Goal: Task Accomplishment & Management: Manage account settings

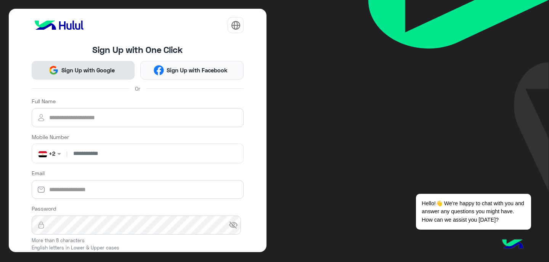
click at [82, 79] on button "Sign Up with Google" at bounding box center [83, 70] width 103 height 19
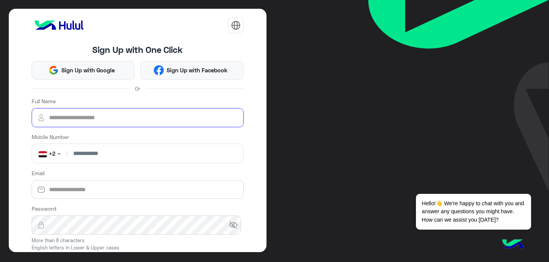
click at [109, 120] on input "Full Name" at bounding box center [138, 117] width 212 height 19
type input "**********"
click at [98, 155] on input "number" at bounding box center [154, 153] width 171 height 19
type input "**********"
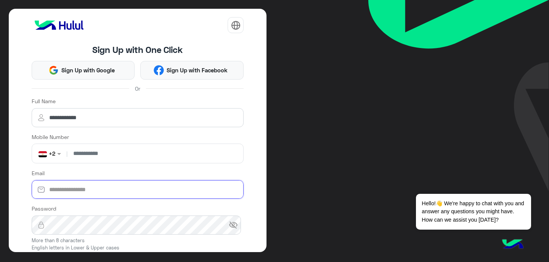
click at [91, 192] on input "Email" at bounding box center [138, 189] width 212 height 19
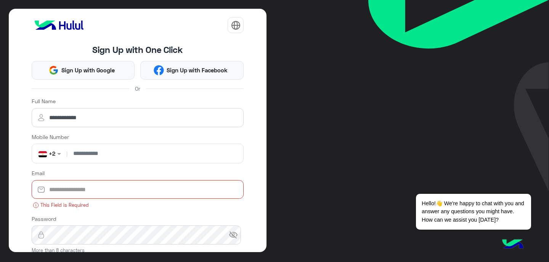
paste input "**********"
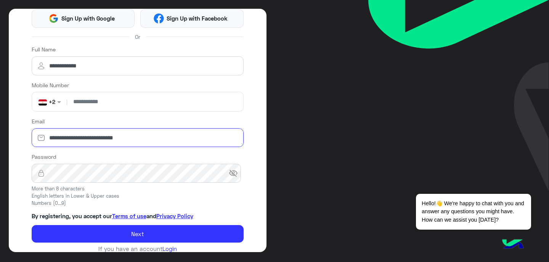
scroll to position [60, 0]
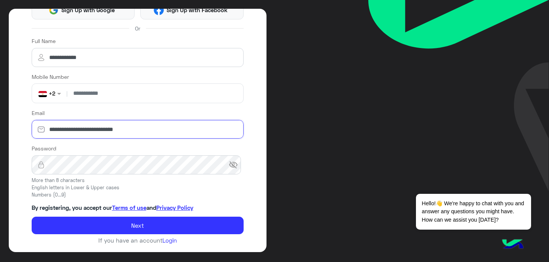
type input "**********"
click at [231, 167] on span "visibility_off" at bounding box center [233, 164] width 9 height 9
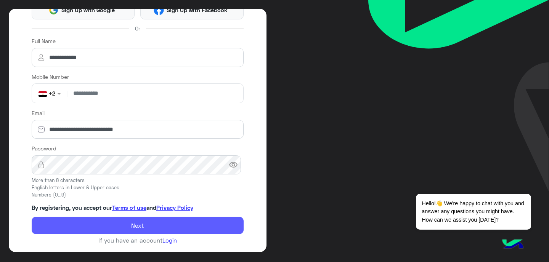
click at [90, 223] on button "Next" at bounding box center [138, 226] width 212 height 18
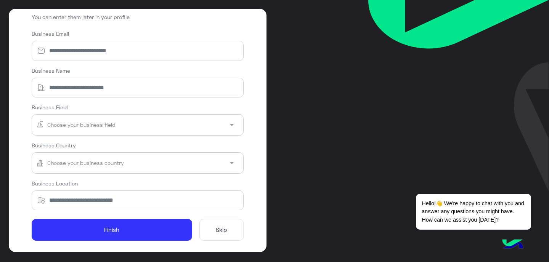
scroll to position [58, 0]
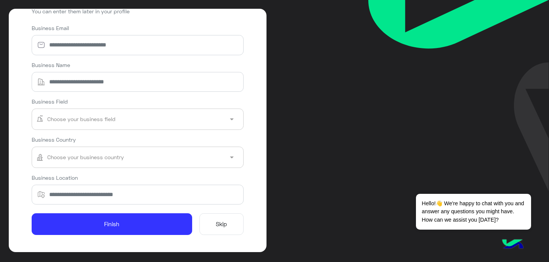
click at [216, 221] on button "Skip" at bounding box center [221, 224] width 45 height 22
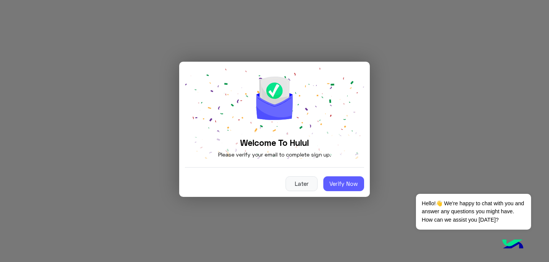
click at [340, 189] on button "Verify Now" at bounding box center [343, 183] width 41 height 15
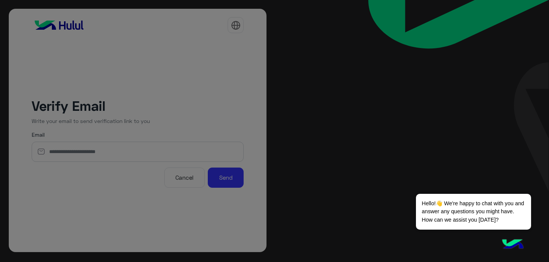
type input "**********"
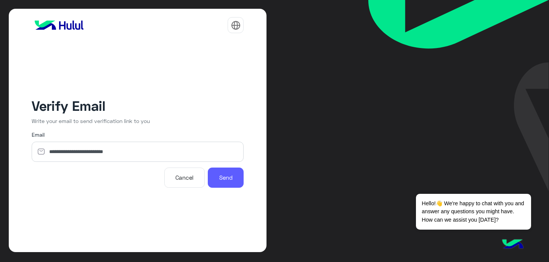
click at [237, 186] on button "Send" at bounding box center [226, 178] width 36 height 20
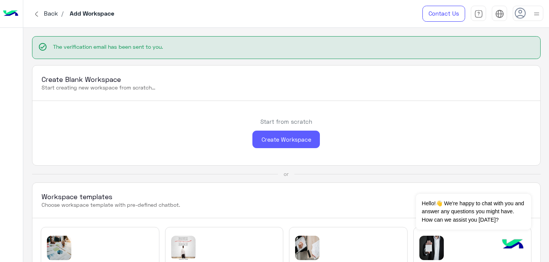
click at [277, 147] on div "Create Workspace" at bounding box center [285, 140] width 67 height 18
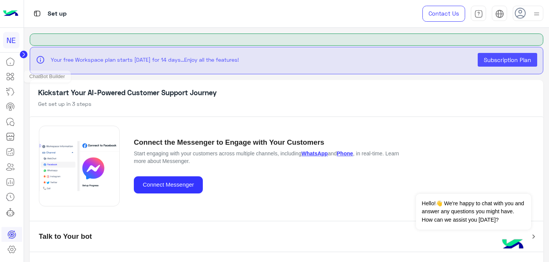
click at [12, 76] on icon at bounding box center [12, 74] width 3 height 3
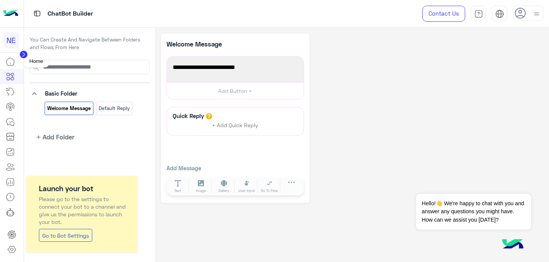
click at [9, 59] on icon at bounding box center [10, 61] width 9 height 9
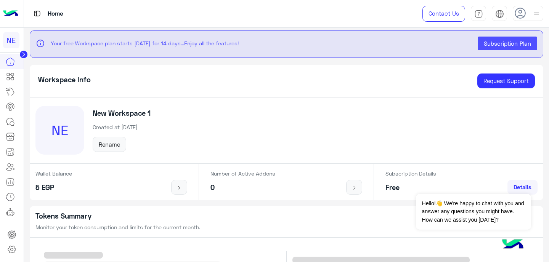
scroll to position [2, 0]
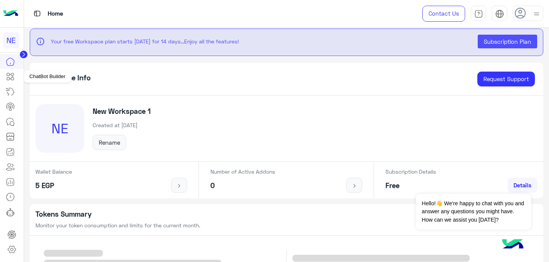
click at [10, 77] on icon at bounding box center [10, 76] width 9 height 9
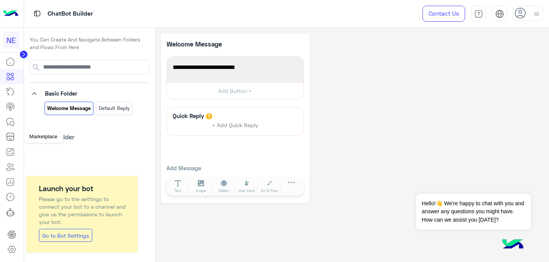
click at [13, 140] on icon at bounding box center [10, 138] width 7 height 4
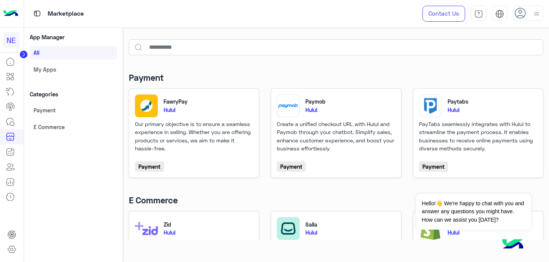
click at [533, 20] on div at bounding box center [537, 13] width 10 height 14
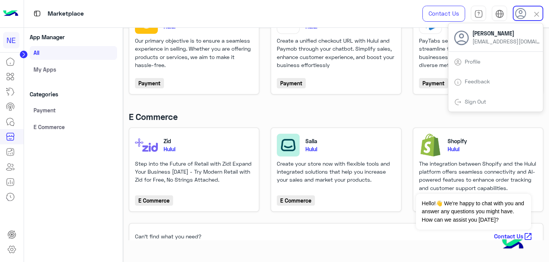
scroll to position [98, 0]
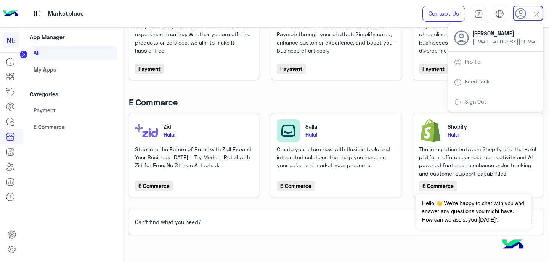
click at [59, 68] on link "My apps" at bounding box center [73, 69] width 87 height 14
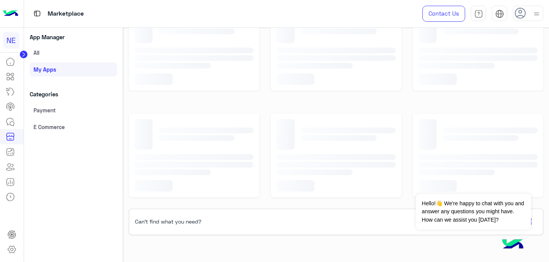
scroll to position [29, 0]
click at [10, 39] on div "NE" at bounding box center [11, 40] width 16 height 16
click at [11, 59] on icon at bounding box center [10, 62] width 8 height 8
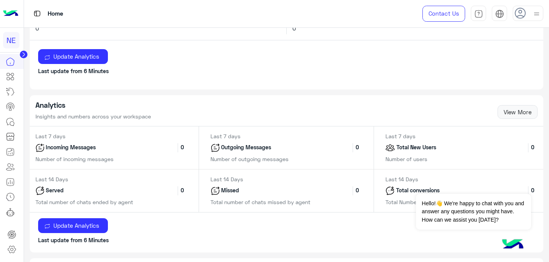
scroll to position [28, 0]
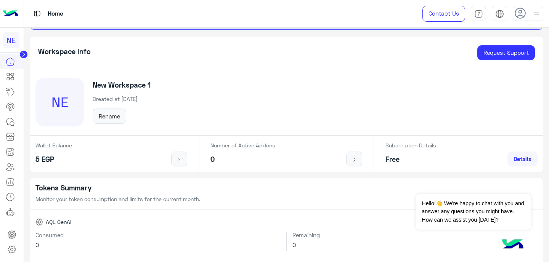
click at [525, 14] on use at bounding box center [519, 13] width 11 height 11
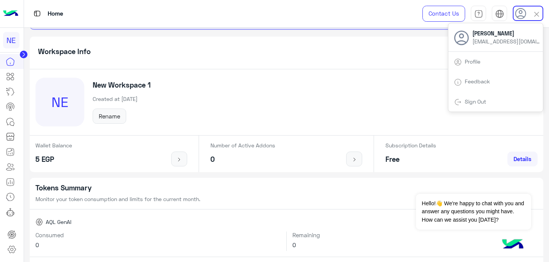
click at [474, 64] on link "Profile" at bounding box center [473, 61] width 16 height 6
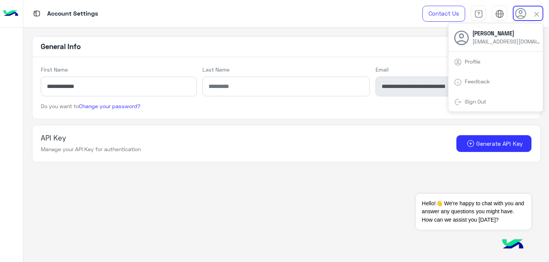
click at [147, 135] on div "API Key Manage your API Key for authentication Generate API Key" at bounding box center [286, 143] width 490 height 19
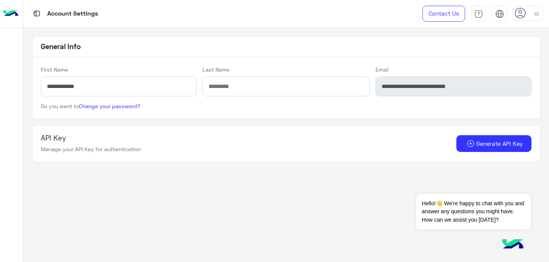
click at [5, 10] on img at bounding box center [10, 14] width 15 height 16
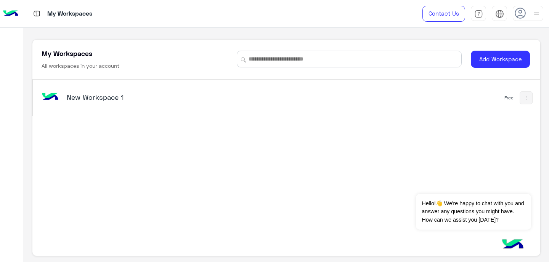
click at [9, 13] on img at bounding box center [10, 14] width 15 height 16
click at [91, 101] on h5 "New Workspace 1" at bounding box center [155, 97] width 177 height 9
click at [102, 95] on h5 "New Workspace 1" at bounding box center [155, 97] width 177 height 9
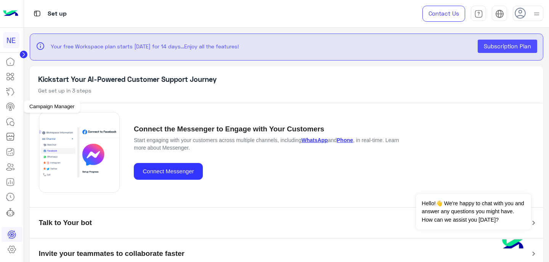
click at [13, 105] on icon at bounding box center [10, 106] width 9 height 9
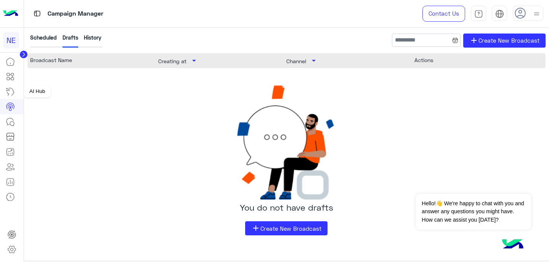
click at [12, 89] on icon at bounding box center [10, 92] width 7 height 8
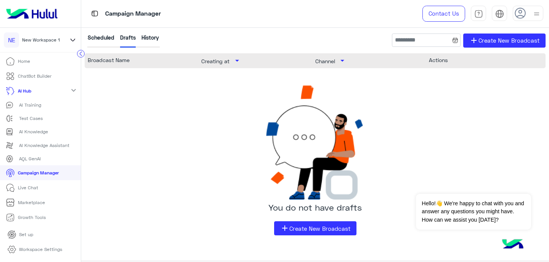
click at [19, 62] on p "Home" at bounding box center [24, 61] width 12 height 7
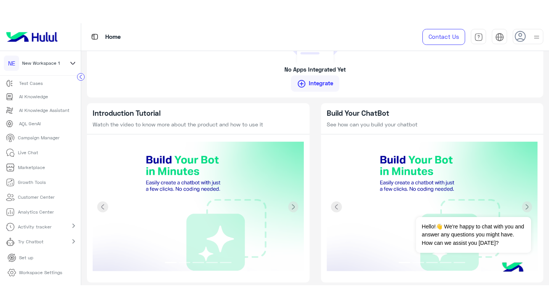
scroll to position [762, 0]
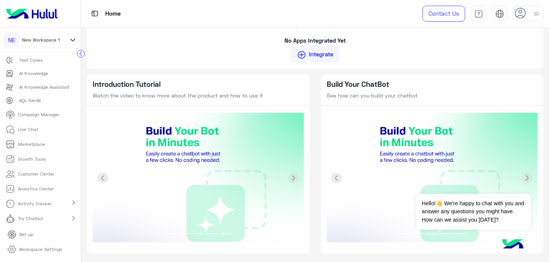
click at [181, 146] on img at bounding box center [198, 178] width 211 height 131
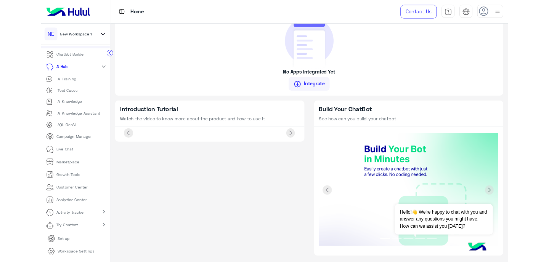
scroll to position [683, 0]
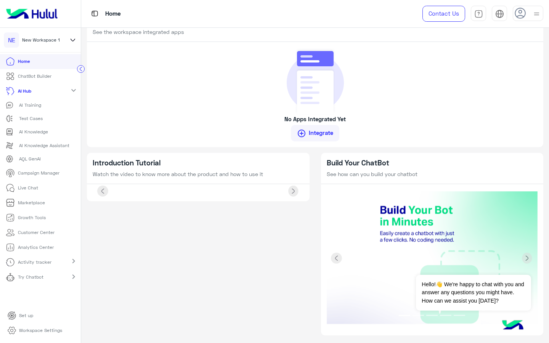
click at [181, 191] on img at bounding box center [198, 191] width 211 height 0
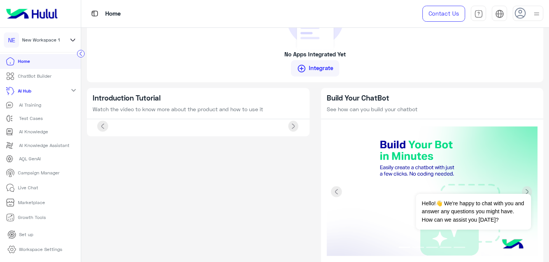
scroll to position [762, 0]
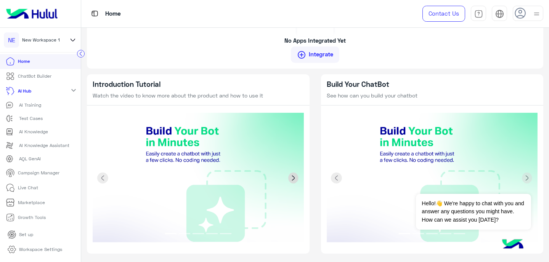
click at [288, 177] on span at bounding box center [293, 178] width 11 height 11
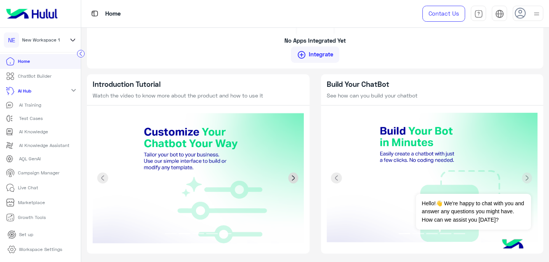
click at [292, 178] on span at bounding box center [293, 178] width 11 height 11
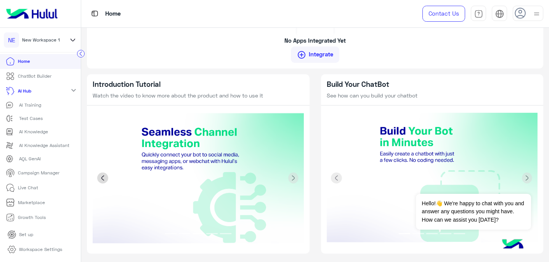
click at [99, 177] on span at bounding box center [102, 178] width 11 height 11
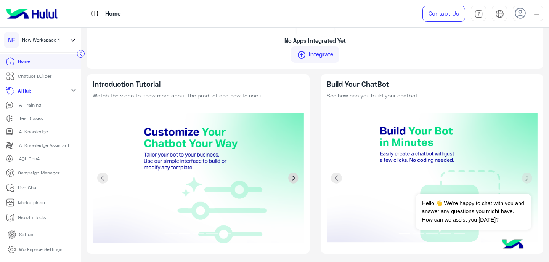
click at [288, 177] on span at bounding box center [293, 178] width 11 height 11
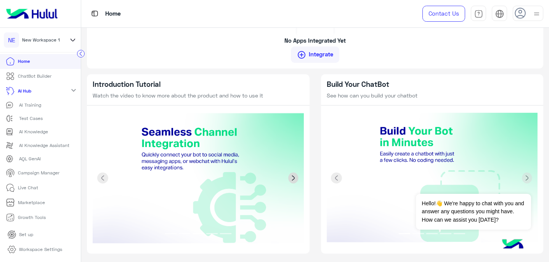
click at [292, 179] on span at bounding box center [293, 178] width 11 height 11
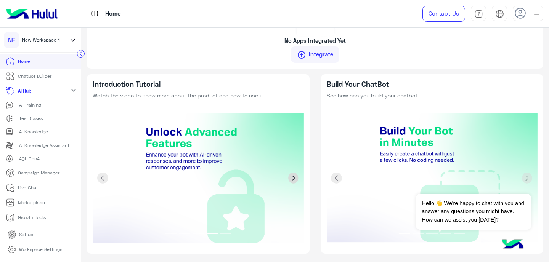
click at [292, 179] on span at bounding box center [293, 178] width 11 height 11
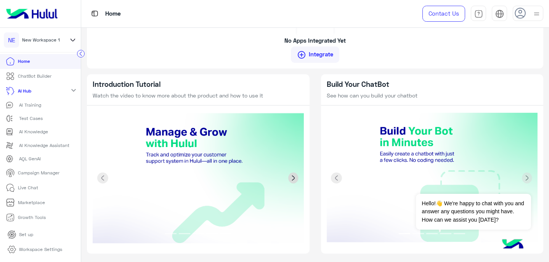
click at [292, 179] on span at bounding box center [293, 178] width 11 height 11
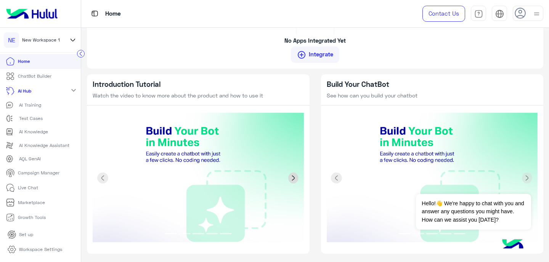
click at [292, 179] on span at bounding box center [293, 178] width 11 height 11
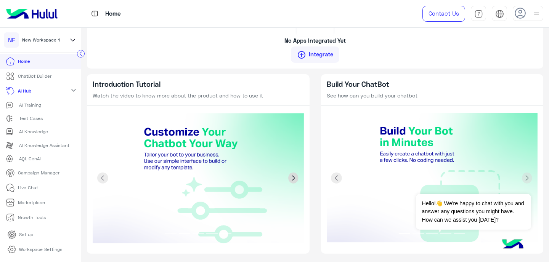
click at [292, 179] on span at bounding box center [293, 178] width 11 height 11
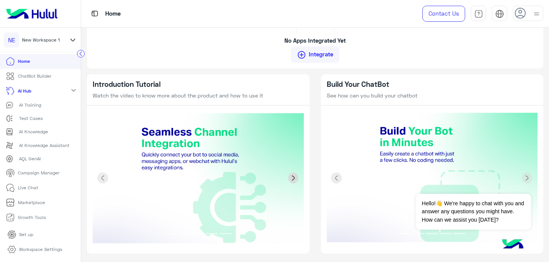
click at [292, 179] on span at bounding box center [293, 178] width 11 height 11
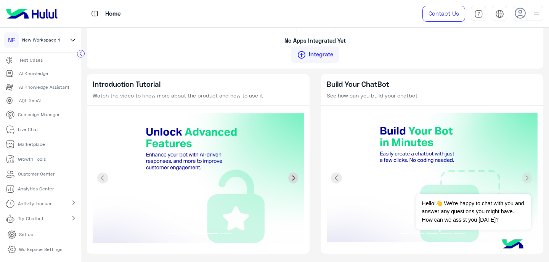
scroll to position [65, 0]
click at [29, 249] on p "Workspace Settings" at bounding box center [40, 249] width 43 height 7
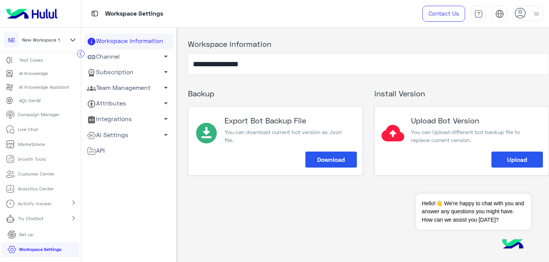
click at [104, 57] on link "Channel arrow_drop_down" at bounding box center [128, 57] width 89 height 16
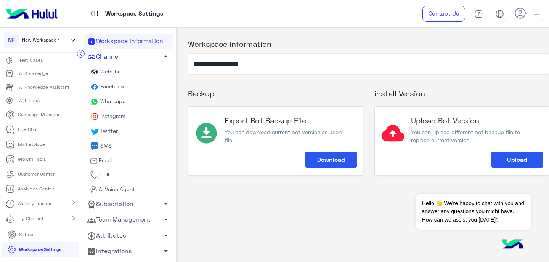
click at [110, 89] on span "Facebook" at bounding box center [112, 86] width 26 height 6
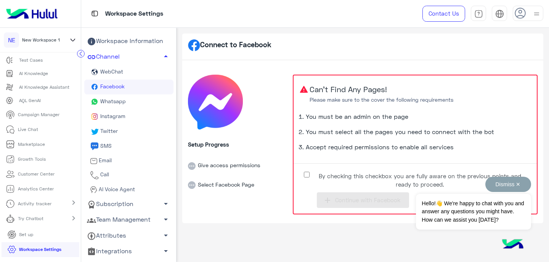
click at [509, 181] on button "Dismiss ✕" at bounding box center [508, 184] width 46 height 15
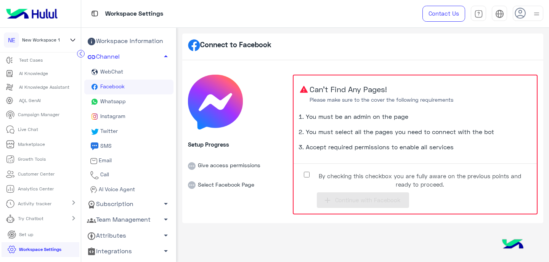
click at [209, 126] on rect at bounding box center [215, 102] width 55 height 55
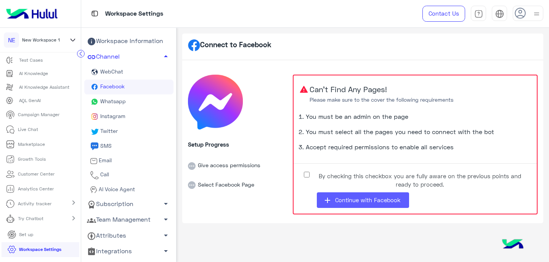
click at [334, 202] on button "add Continue with Facebook" at bounding box center [363, 200] width 92 height 16
